Goal: Submit feedback/report problem: Submit feedback/report problem

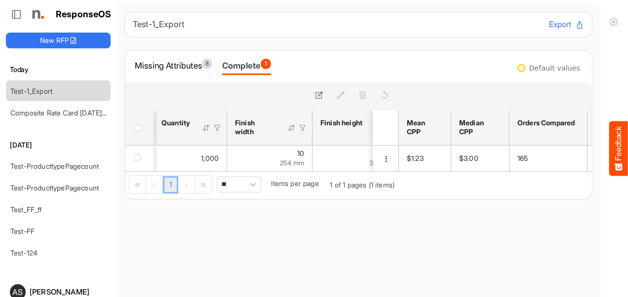
scroll to position [0, 453]
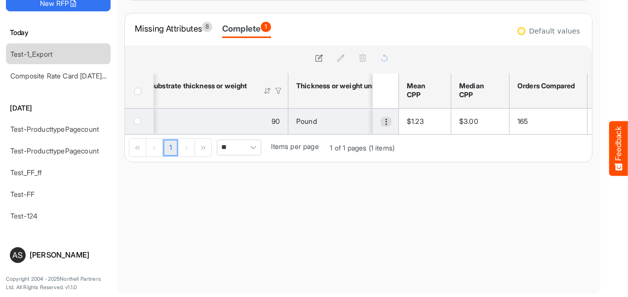
click at [383, 121] on span "dropdownbutton" at bounding box center [386, 122] width 7 height 7
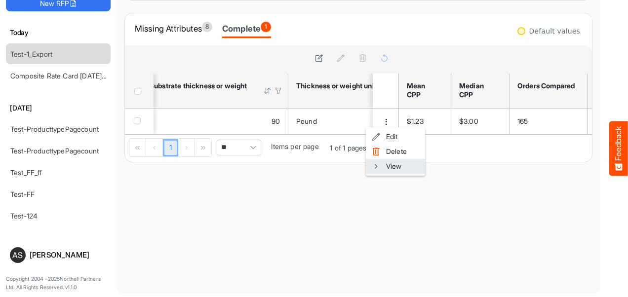
click at [380, 166] on span at bounding box center [376, 166] width 9 height 15
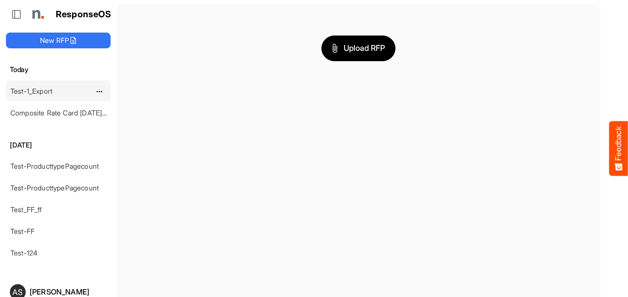
click at [31, 92] on link "Test-1_Export" at bounding box center [31, 91] width 42 height 8
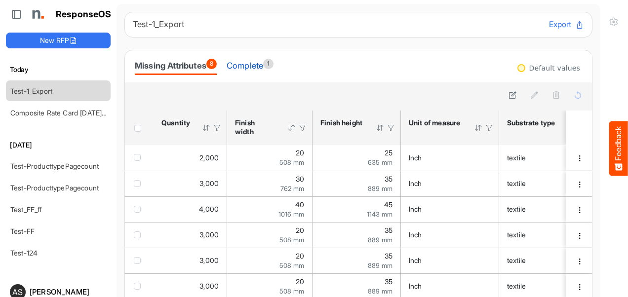
click at [267, 66] on div "Complete 1" at bounding box center [250, 66] width 47 height 14
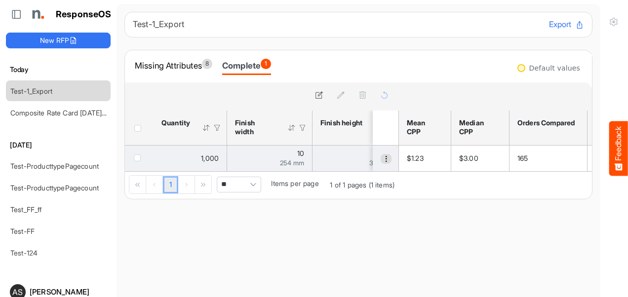
click at [383, 159] on span "dropdownbutton" at bounding box center [386, 159] width 7 height 7
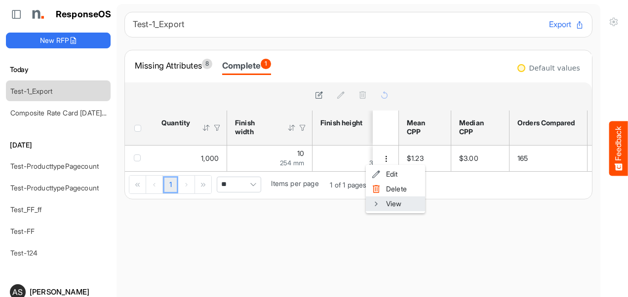
click at [377, 199] on span at bounding box center [376, 204] width 9 height 15
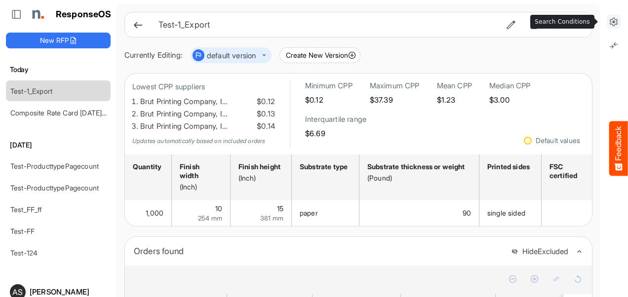
click at [609, 23] on icon at bounding box center [614, 22] width 10 height 10
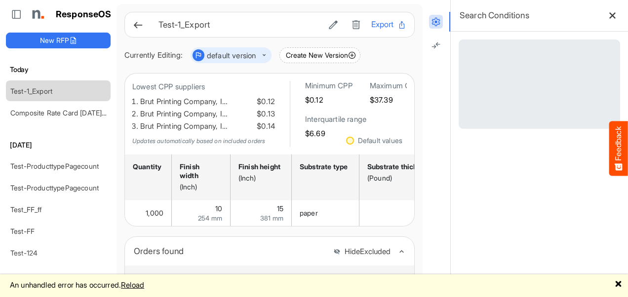
click at [623, 134] on button "Feedback" at bounding box center [619, 149] width 19 height 55
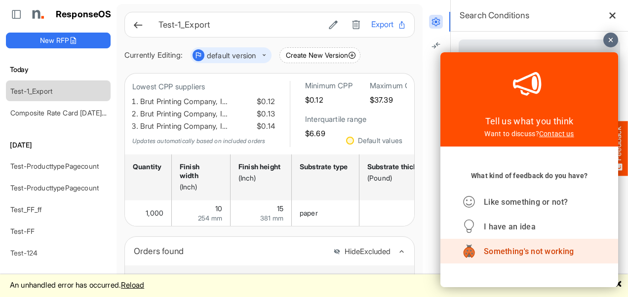
click at [532, 250] on span "Something's not working" at bounding box center [529, 251] width 90 height 9
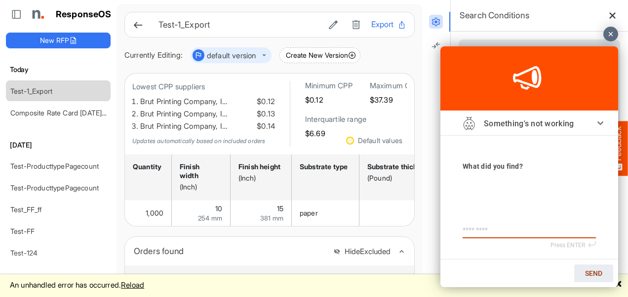
click at [497, 231] on textarea at bounding box center [529, 230] width 133 height 8
drag, startPoint x: 126, startPoint y: 284, endPoint x: 11, endPoint y: 279, distance: 115.7
click at [11, 279] on div "An unhandled error has occurred. Reload 🗙" at bounding box center [314, 286] width 628 height 23
copy div "An unhandled error has occurred"
click at [485, 233] on textarea at bounding box center [529, 230] width 133 height 8
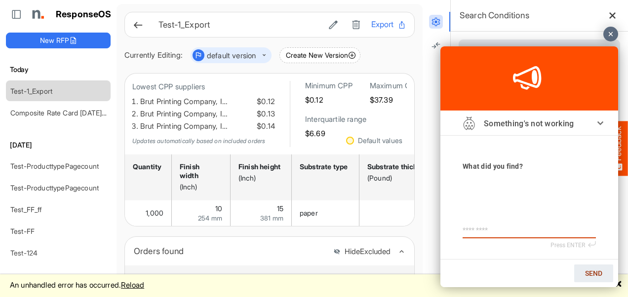
click at [502, 235] on textarea at bounding box center [529, 230] width 133 height 8
paste textarea "**********"
type textarea "**********"
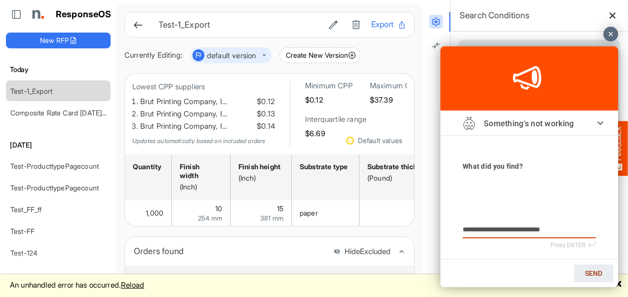
type textarea "**********"
click at [611, 35] on div at bounding box center [611, 34] width 15 height 15
